Goal: Find contact information: Find contact information

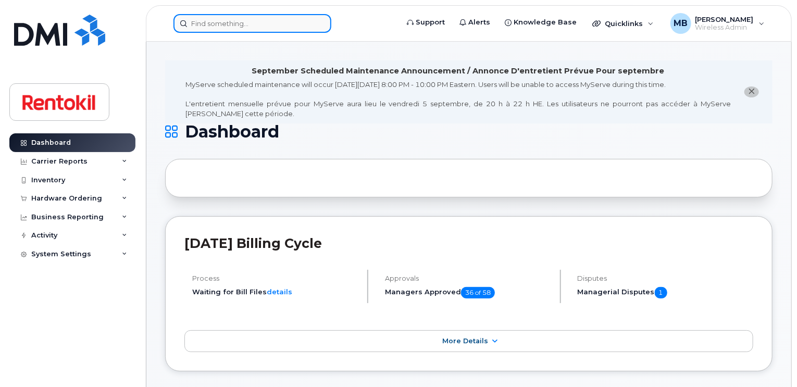
click at [302, 27] on input at bounding box center [252, 23] width 158 height 19
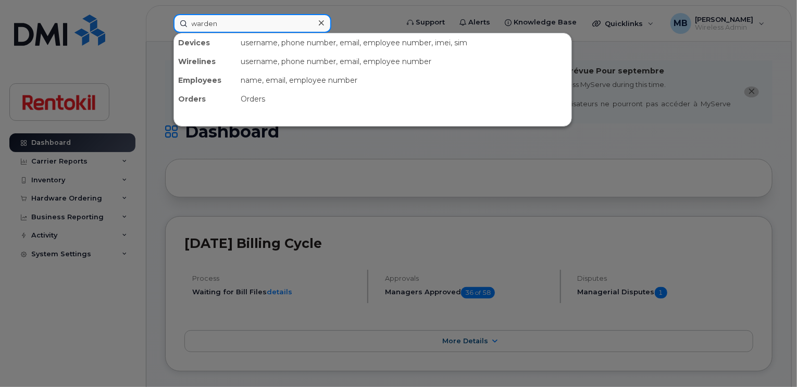
type input "warden"
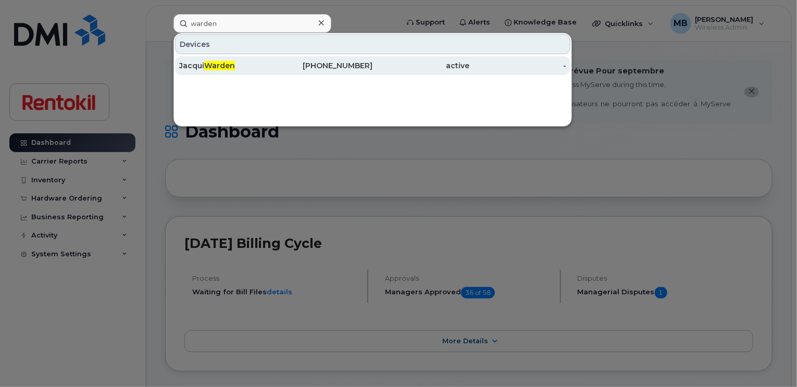
click at [308, 62] on div "416-991-6889" at bounding box center [324, 65] width 97 height 10
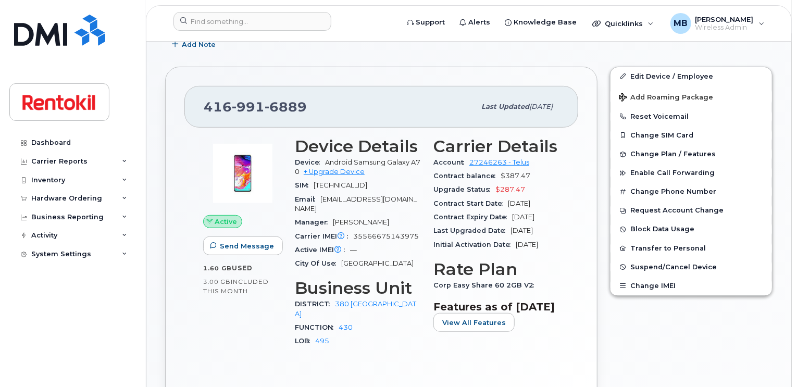
scroll to position [242, 0]
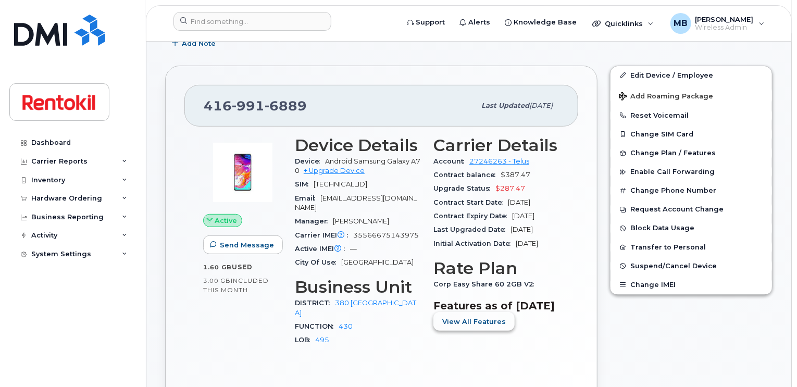
click at [479, 326] on span "View All Features" at bounding box center [474, 322] width 64 height 10
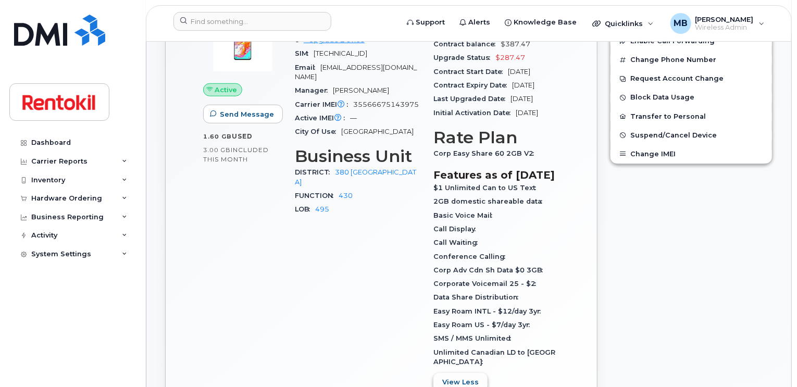
scroll to position [376, 0]
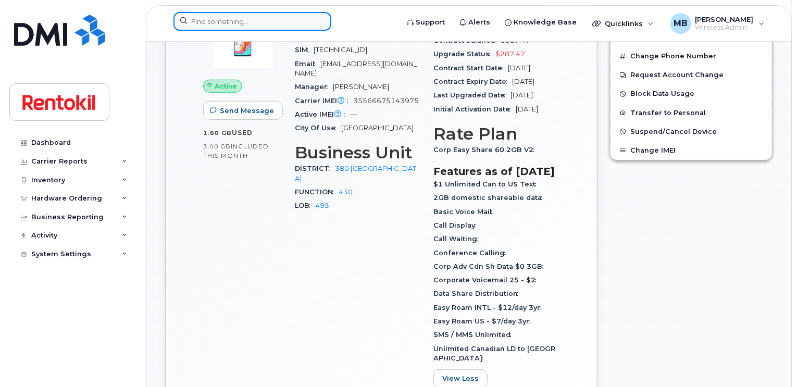
click at [310, 18] on input at bounding box center [252, 21] width 158 height 19
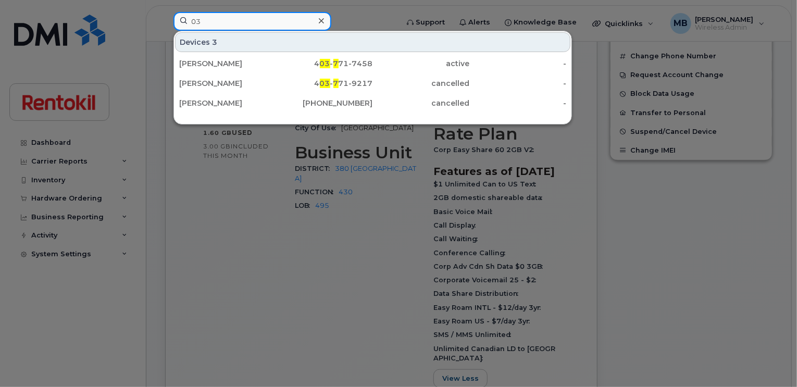
type input "0"
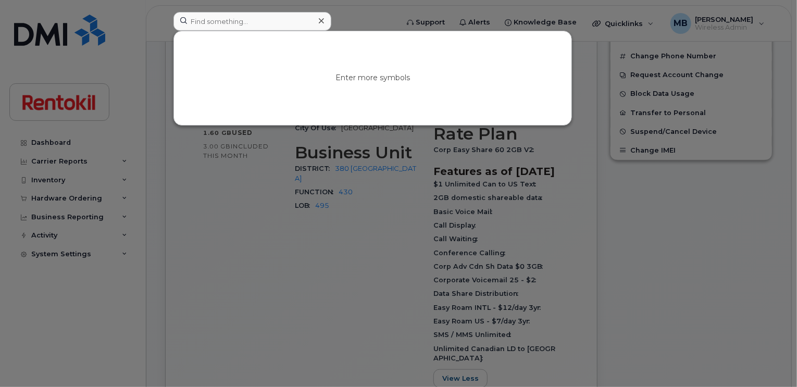
click at [349, 198] on div at bounding box center [398, 193] width 797 height 387
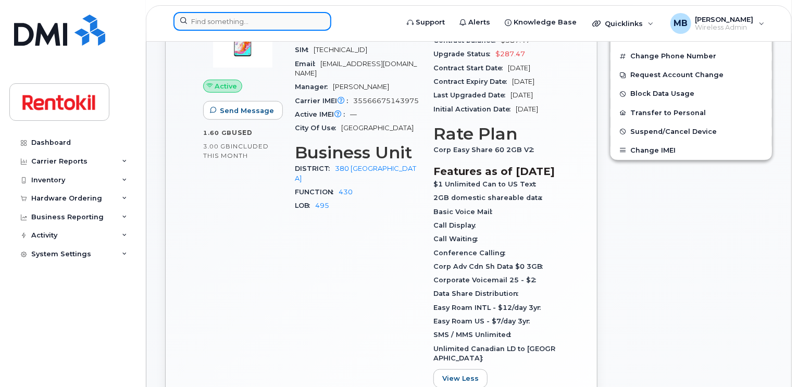
click at [272, 23] on input at bounding box center [252, 21] width 158 height 19
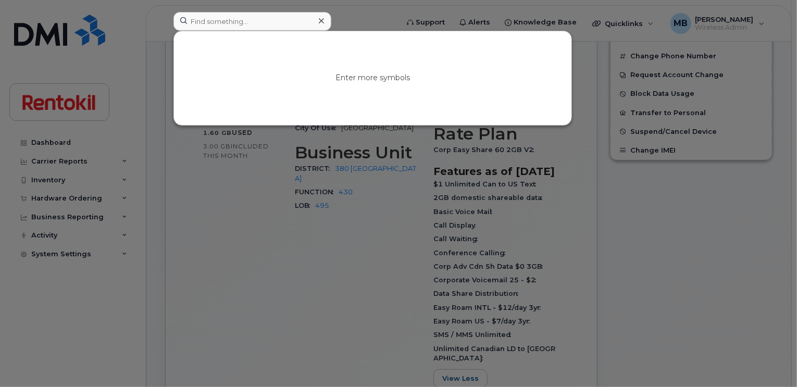
click at [335, 224] on div at bounding box center [398, 193] width 797 height 387
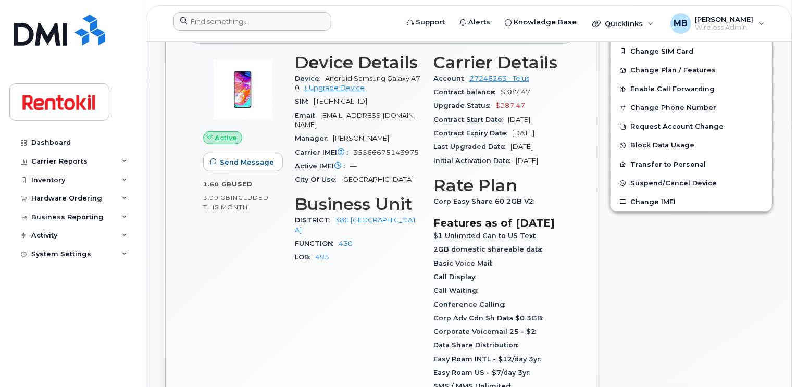
scroll to position [323, 0]
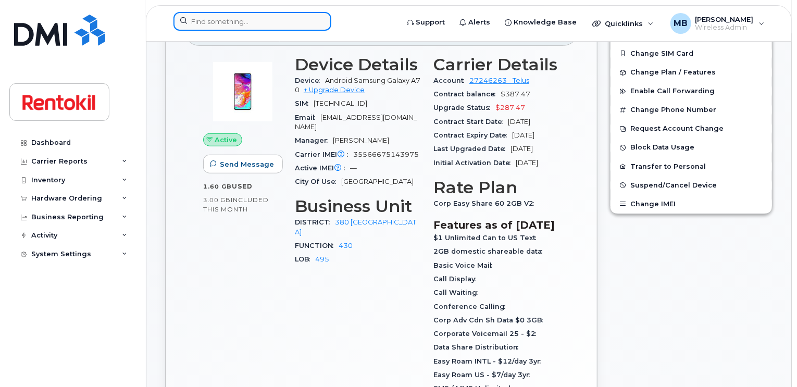
click at [287, 25] on input at bounding box center [252, 21] width 158 height 19
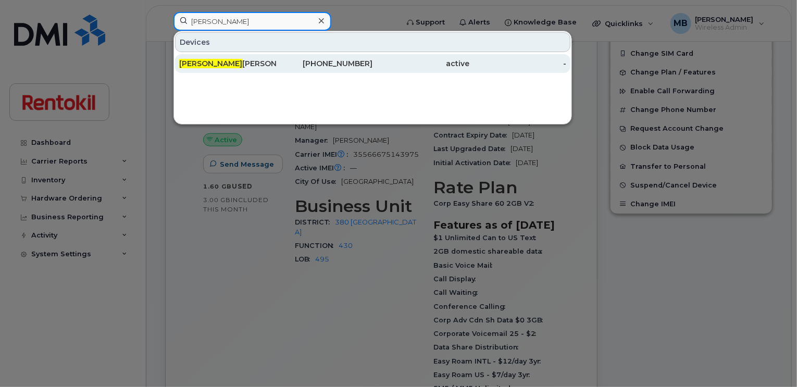
type input "oliver"
click at [268, 63] on div "Oliver Clayton" at bounding box center [227, 63] width 97 height 10
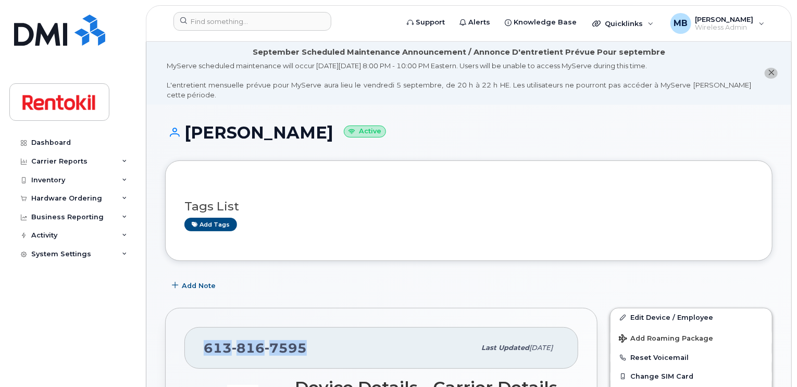
drag, startPoint x: 309, startPoint y: 341, endPoint x: 201, endPoint y: 335, distance: 108.0
click at [201, 335] on div "[PHONE_NUMBER] Last updated [DATE]" at bounding box center [381, 348] width 394 height 42
copy span "[PHONE_NUMBER]"
